Goal: Information Seeking & Learning: Get advice/opinions

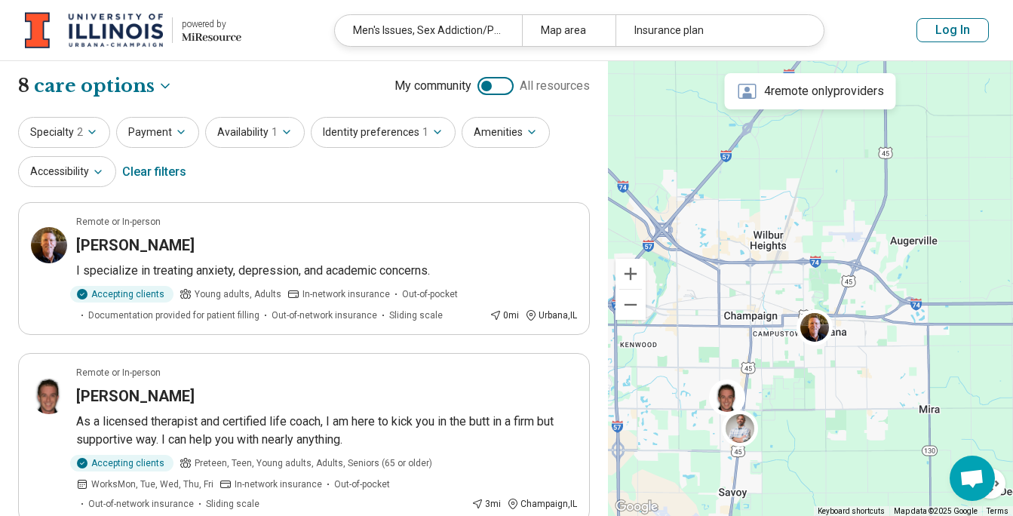
select select "***"
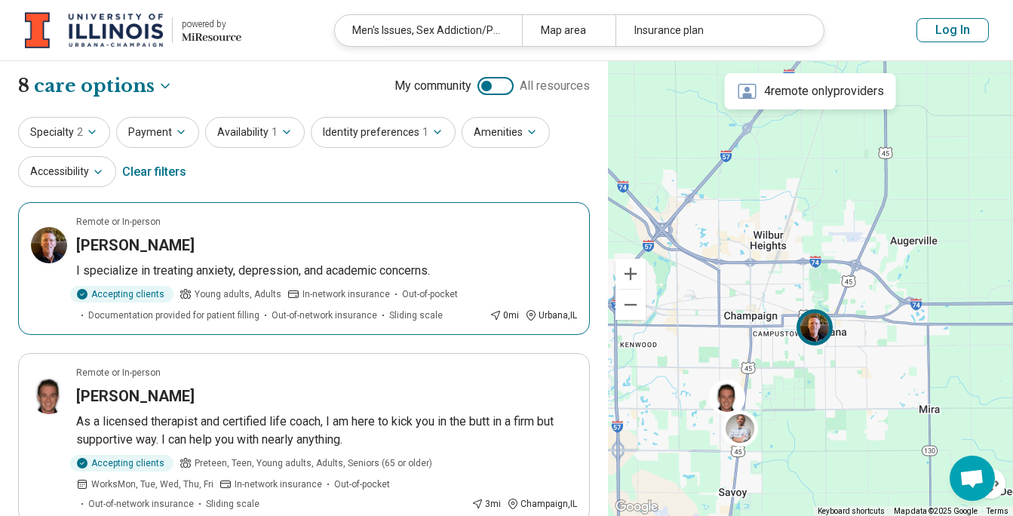
click at [359, 264] on p "I specialize in treating anxiety, depression, and academic concerns." at bounding box center [326, 271] width 501 height 18
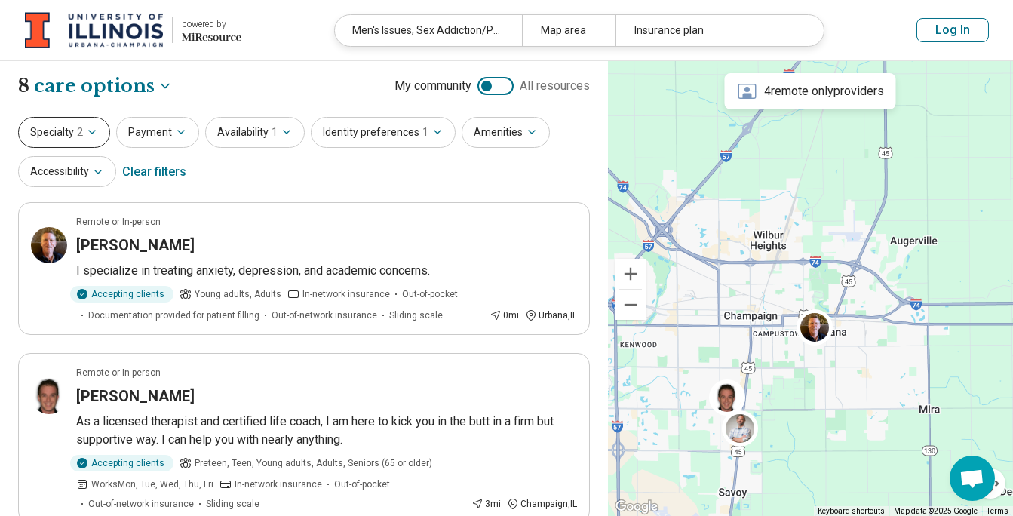
click at [91, 134] on icon "button" at bounding box center [92, 132] width 12 height 12
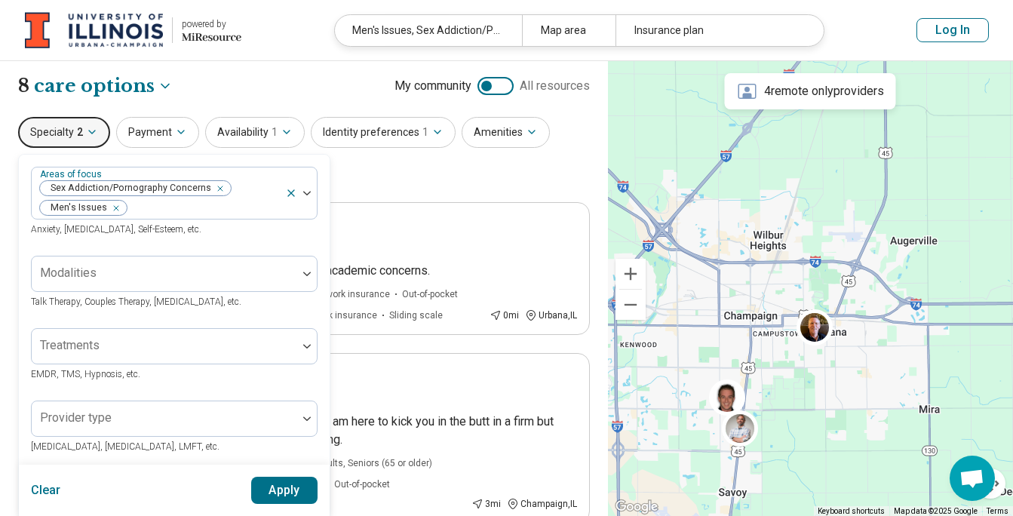
click at [395, 174] on div "Specialty 2 Areas of focus Sex Addiction/Pornography Concerns Men's Issues Anxi…" at bounding box center [304, 153] width 572 height 73
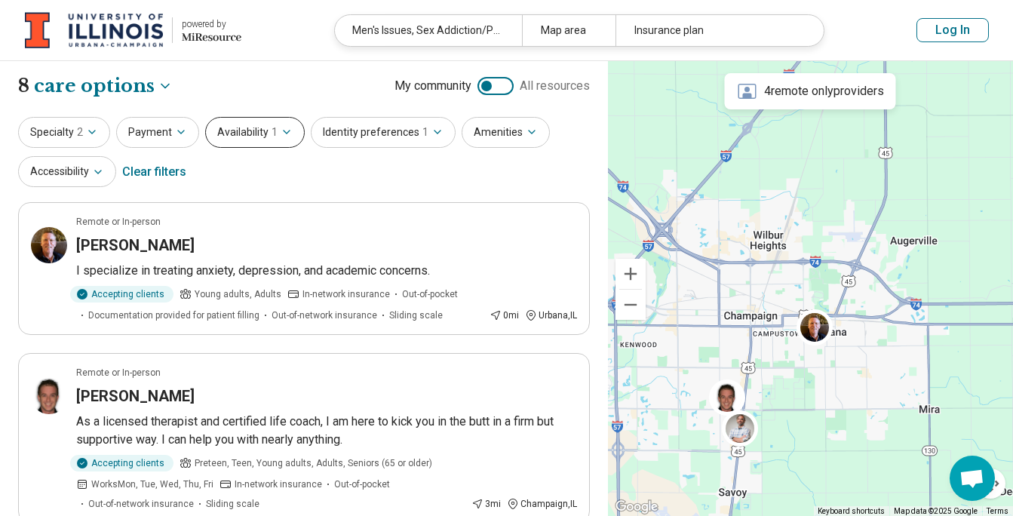
click at [281, 134] on icon "button" at bounding box center [287, 132] width 12 height 12
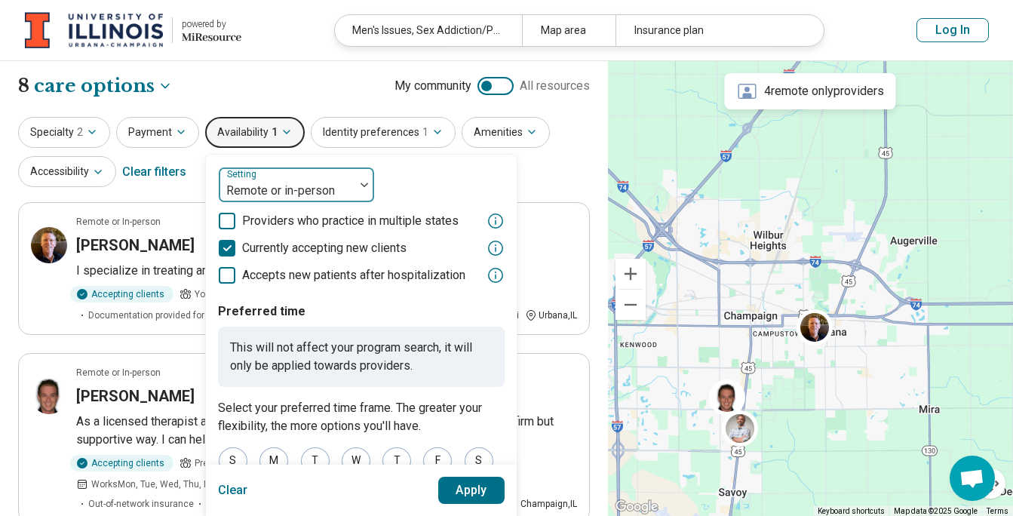
click at [358, 189] on div at bounding box center [365, 184] width 20 height 35
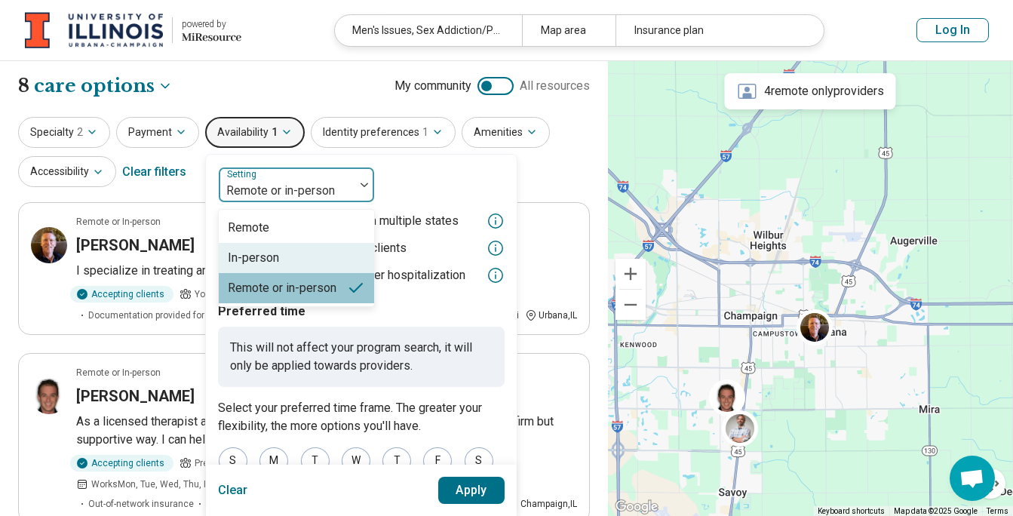
click at [266, 254] on div "In-person" at bounding box center [253, 258] width 51 height 18
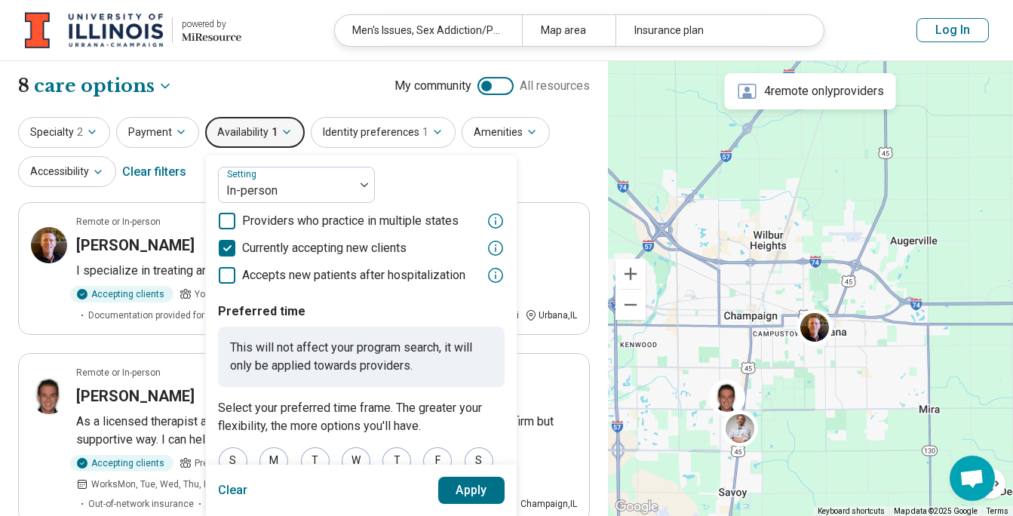
click at [465, 490] on button "Apply" at bounding box center [471, 490] width 67 height 27
